Goal: Task Accomplishment & Management: Use online tool/utility

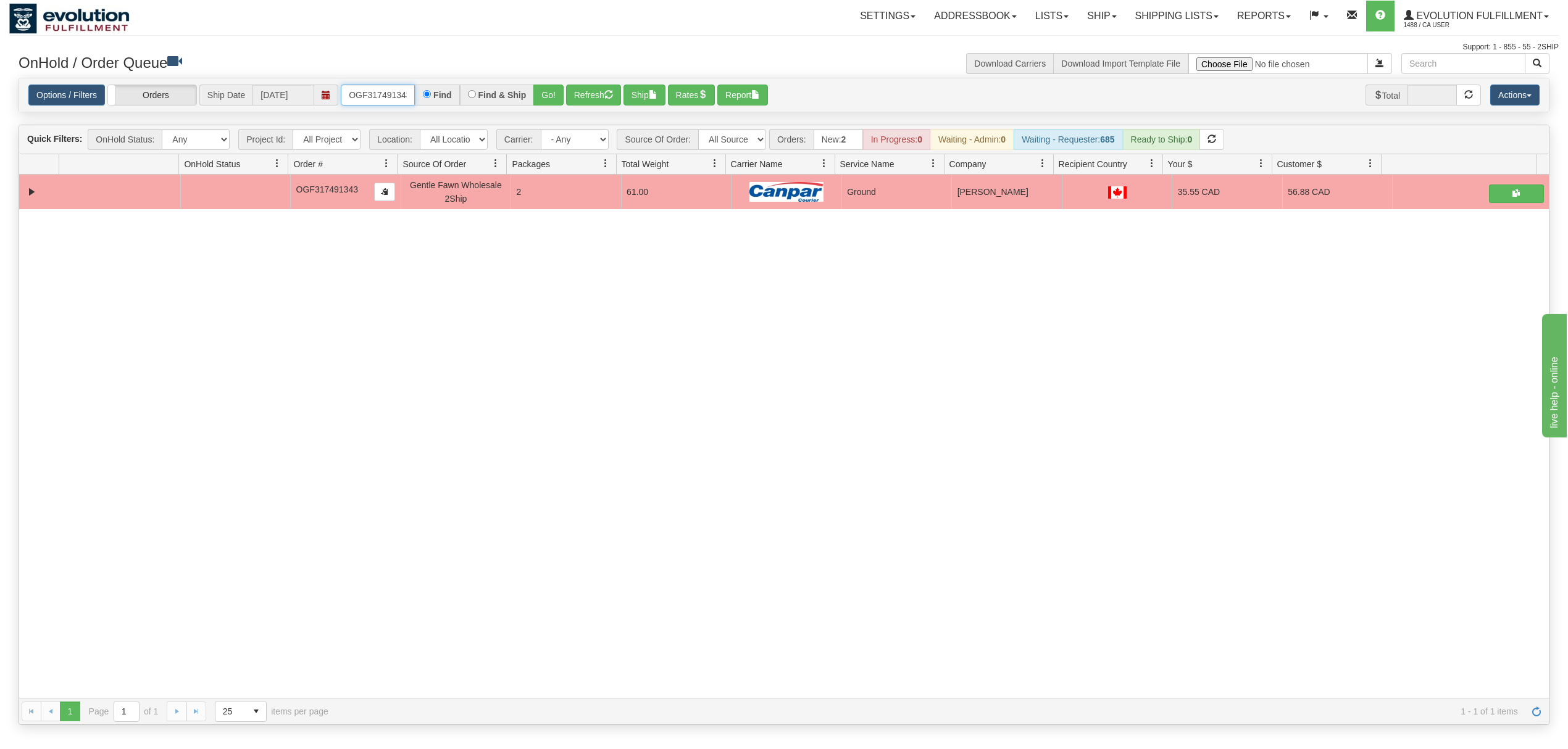
click at [386, 93] on input "OGF317491343" at bounding box center [378, 94] width 74 height 21
click at [557, 94] on button "Go!" at bounding box center [549, 94] width 30 height 21
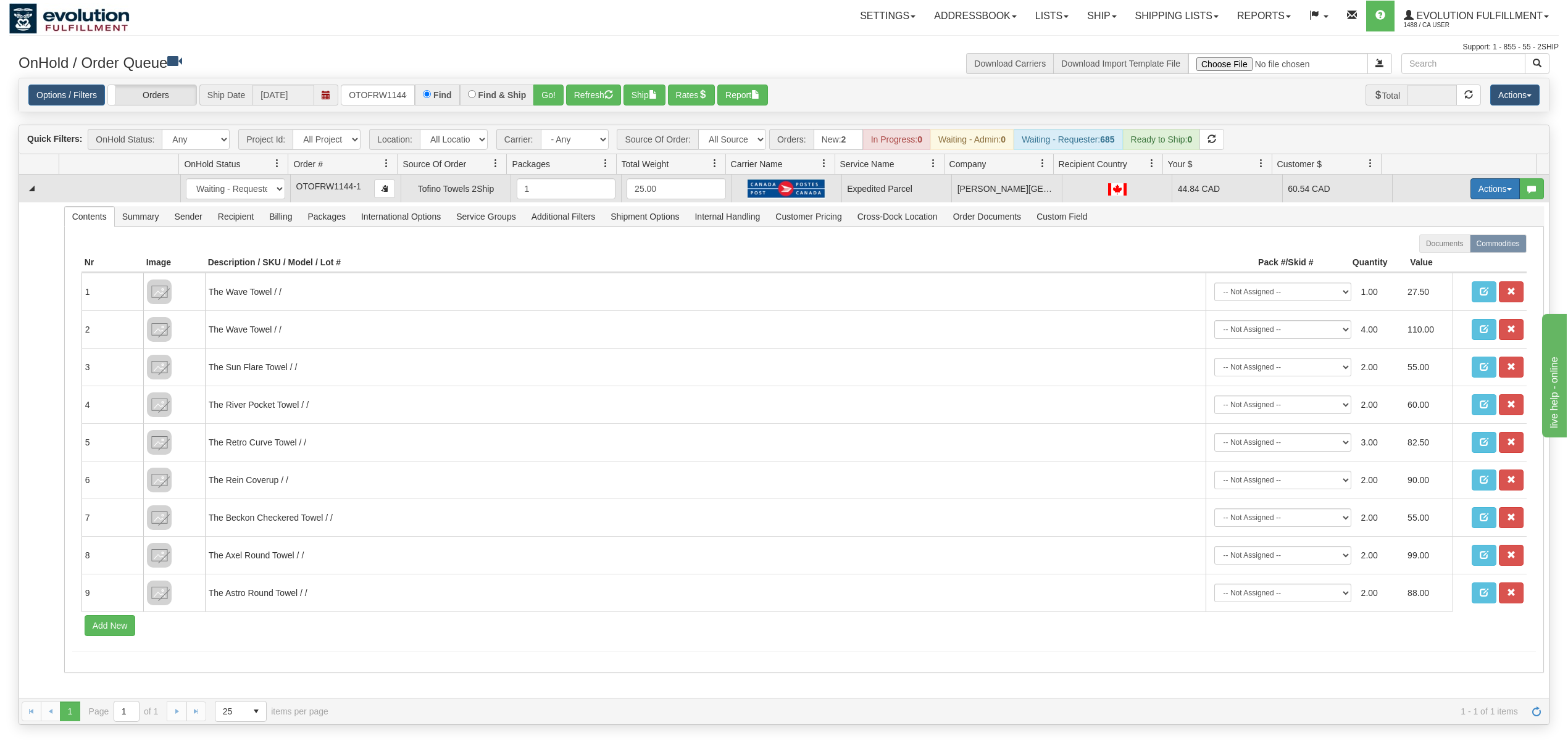
click at [1478, 188] on button "Actions" at bounding box center [1496, 188] width 49 height 21
click at [1448, 262] on link "Ship" at bounding box center [1470, 260] width 99 height 16
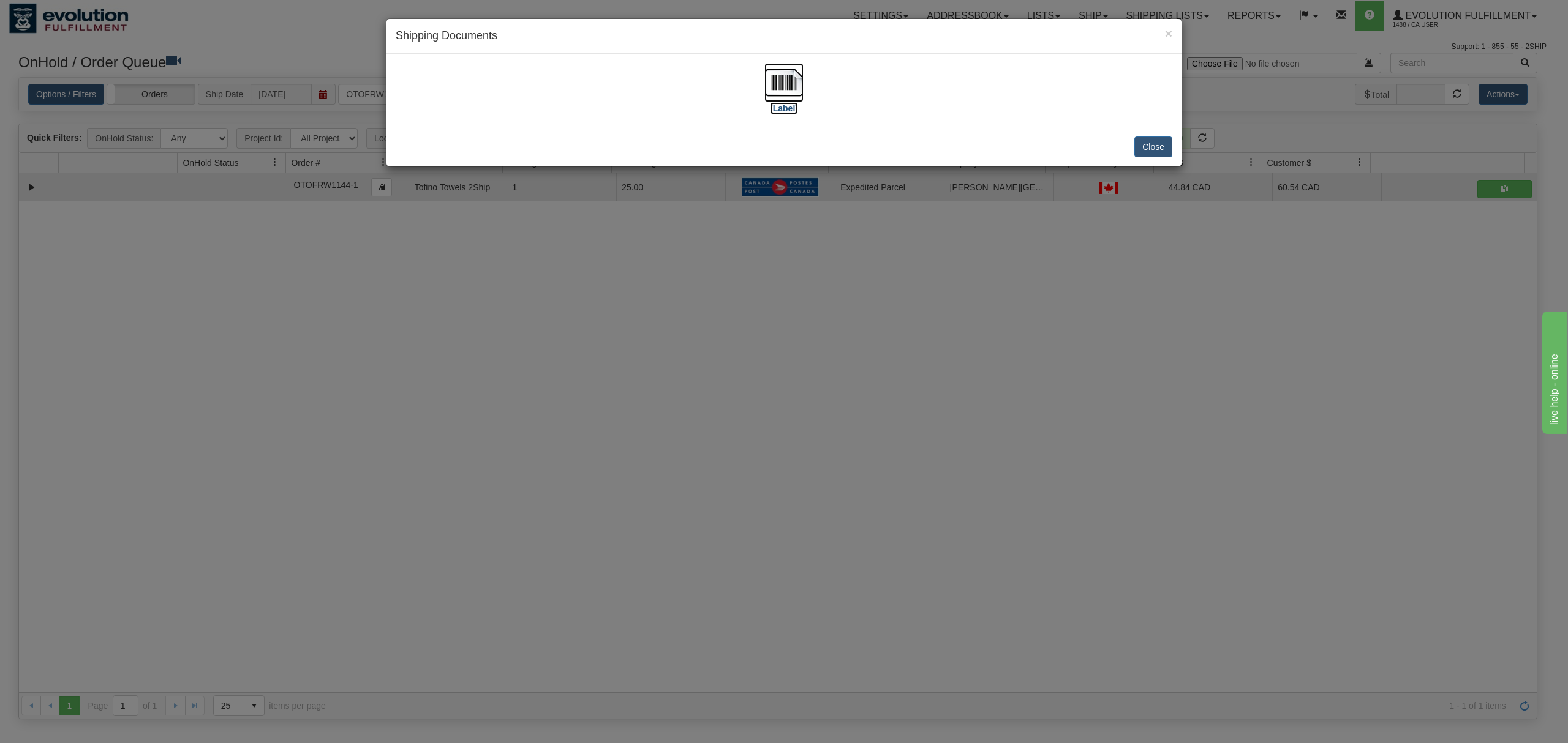
click at [790, 86] on img at bounding box center [784, 82] width 39 height 39
click at [1136, 155] on button "Close" at bounding box center [1153, 147] width 38 height 21
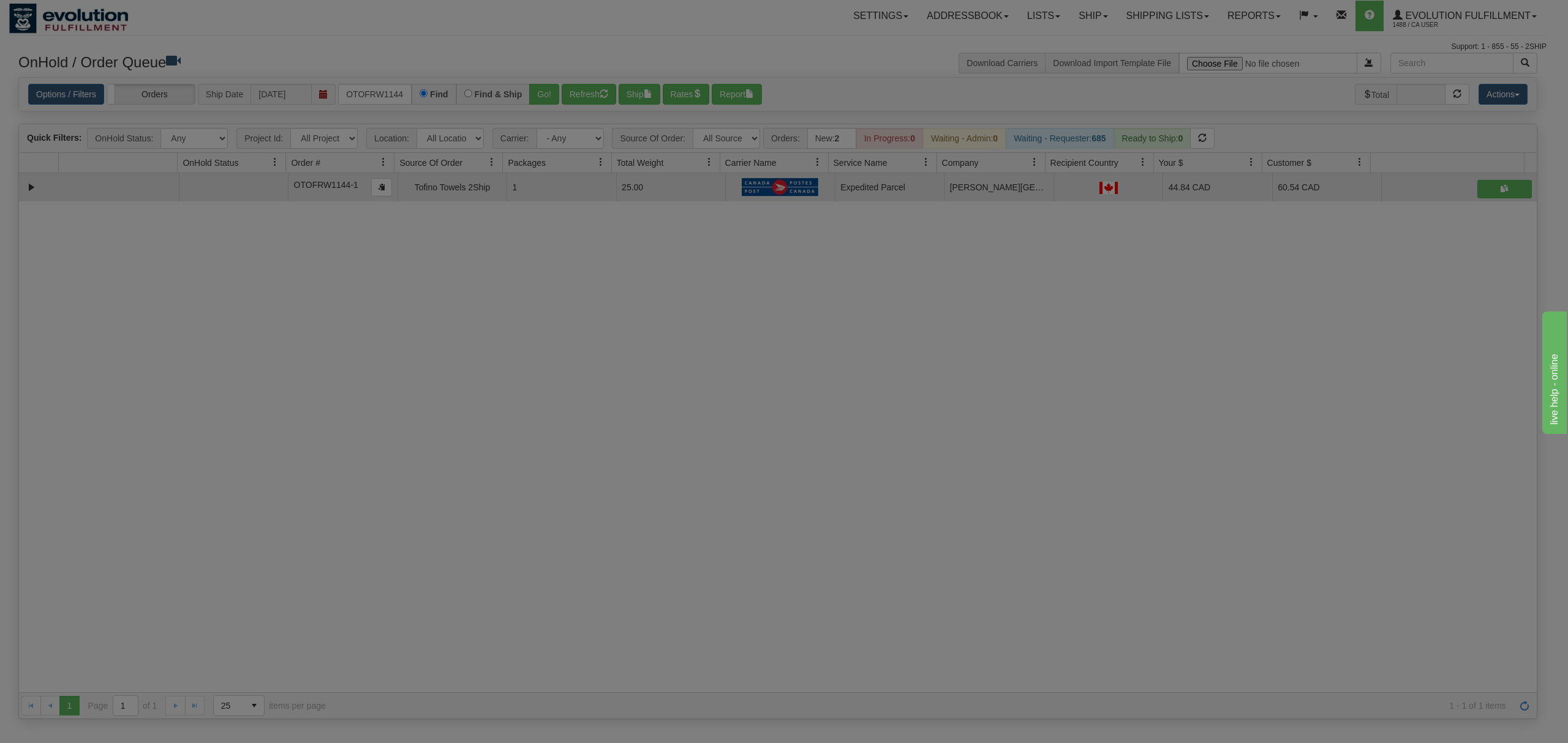
click at [1147, 150] on div at bounding box center [784, 371] width 1568 height 743
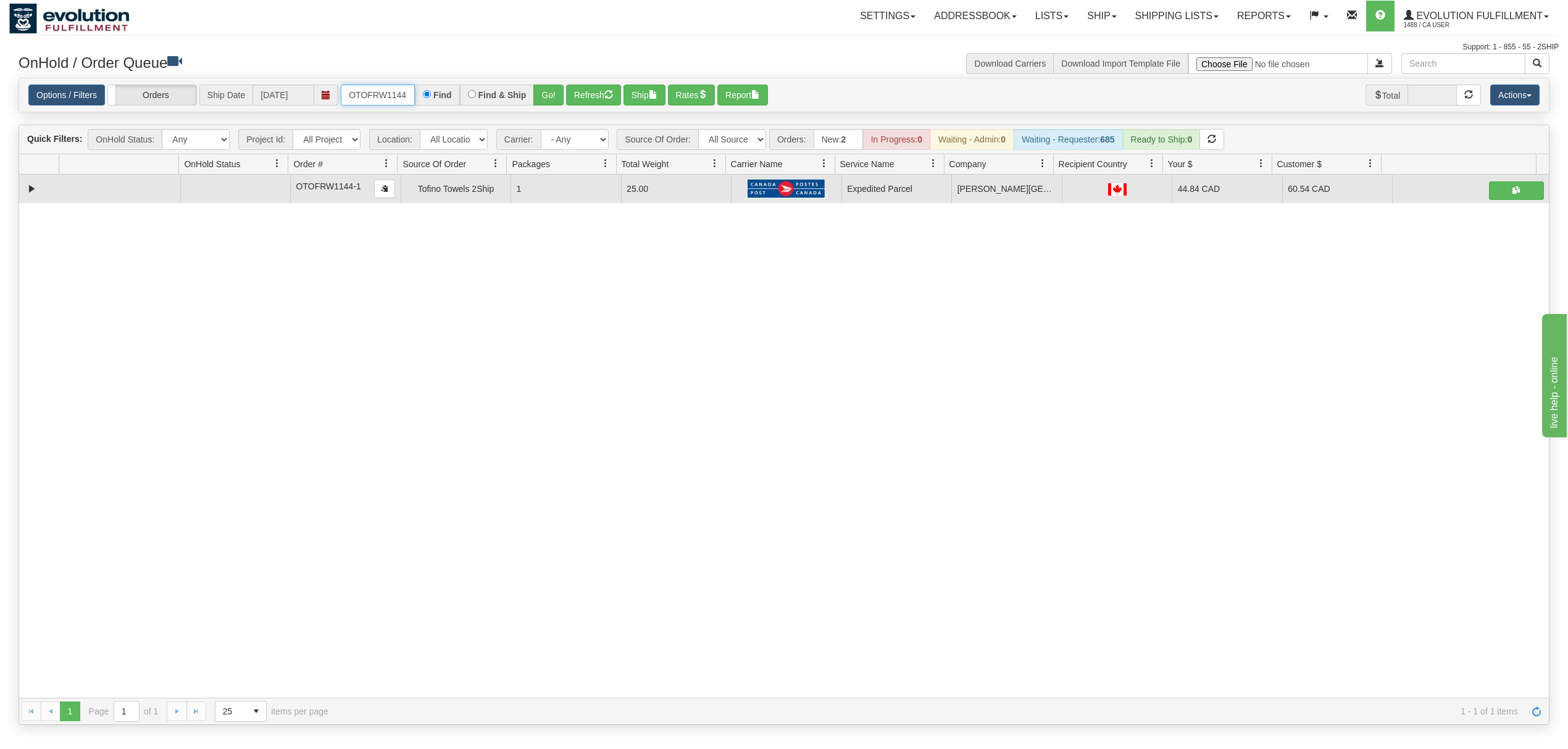
click at [366, 94] on input "OTOFRW1144-1" at bounding box center [378, 94] width 74 height 21
type input "OTOFRW1147-1"
click at [544, 89] on button "Go!" at bounding box center [549, 94] width 30 height 21
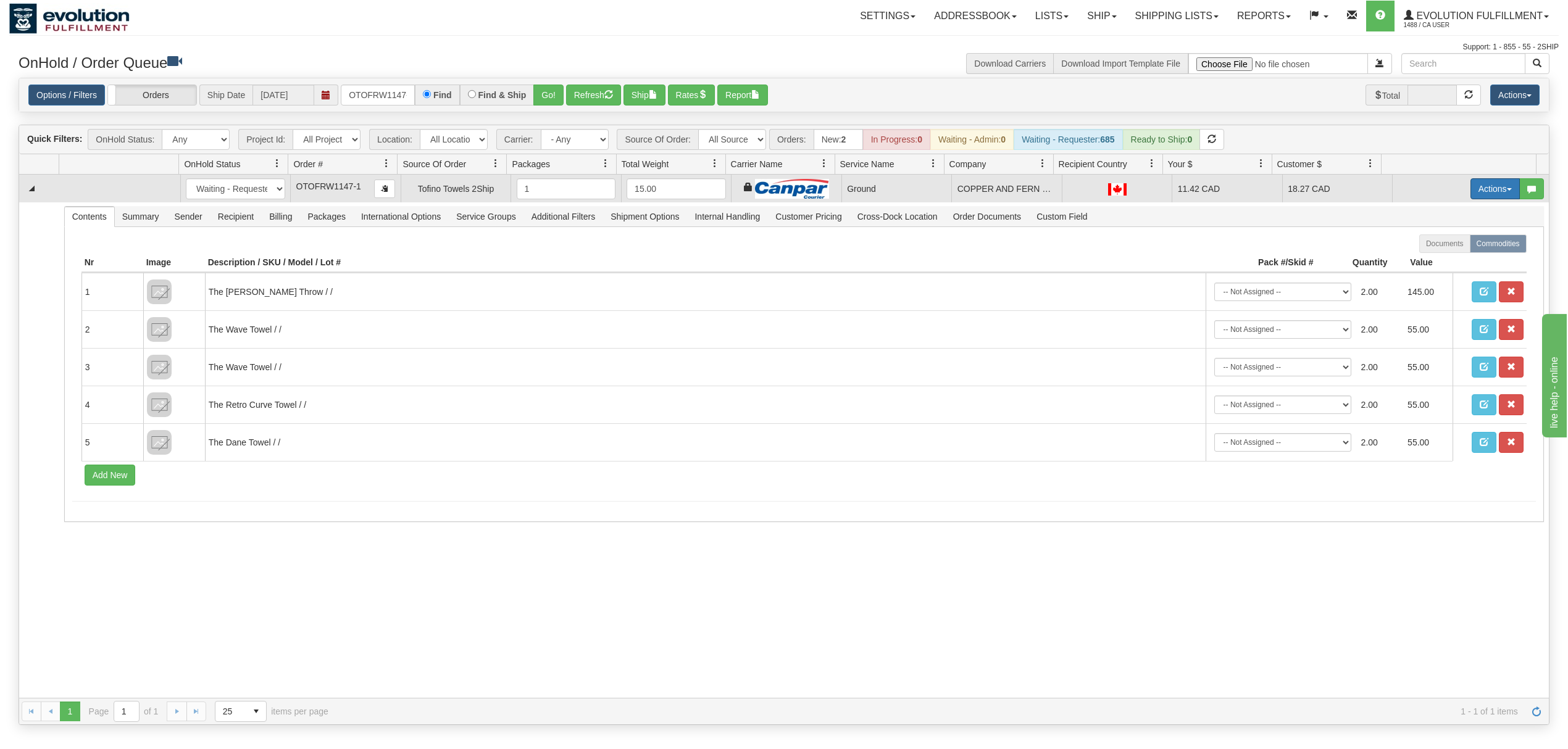
click at [1471, 184] on button "Actions" at bounding box center [1496, 188] width 49 height 21
click at [1440, 262] on span "Ship" at bounding box center [1446, 261] width 26 height 10
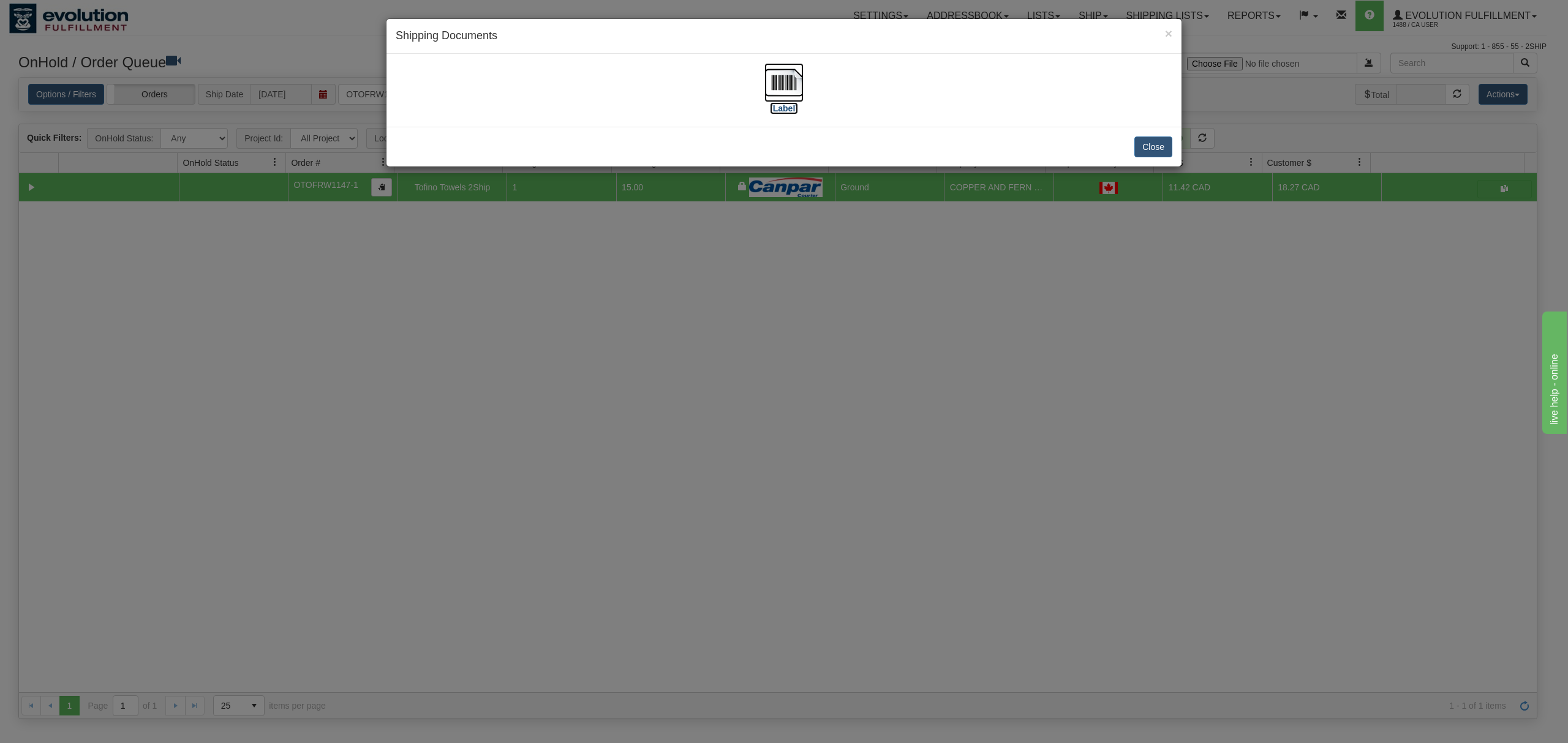
click at [786, 91] on img at bounding box center [784, 82] width 39 height 39
